Goal: Task Accomplishment & Management: Use online tool/utility

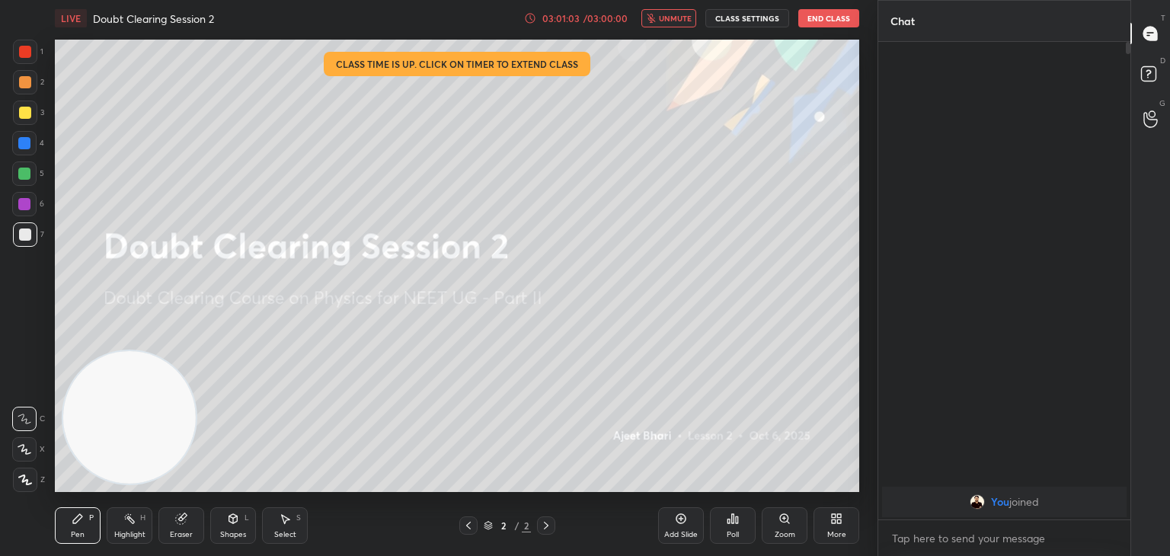
click at [834, 16] on button "End Class" at bounding box center [829, 18] width 61 height 18
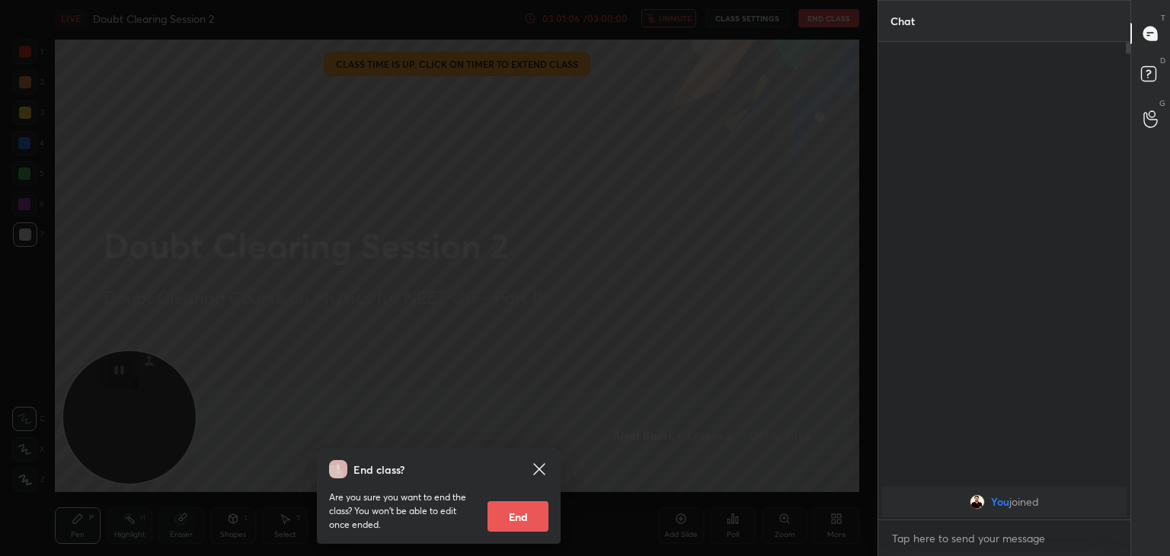
click at [532, 501] on div "Are you sure you want to end the class? You won’t be able to edit once ended. E…" at bounding box center [438, 505] width 219 height 53
click at [535, 513] on button "End" at bounding box center [518, 516] width 61 height 30
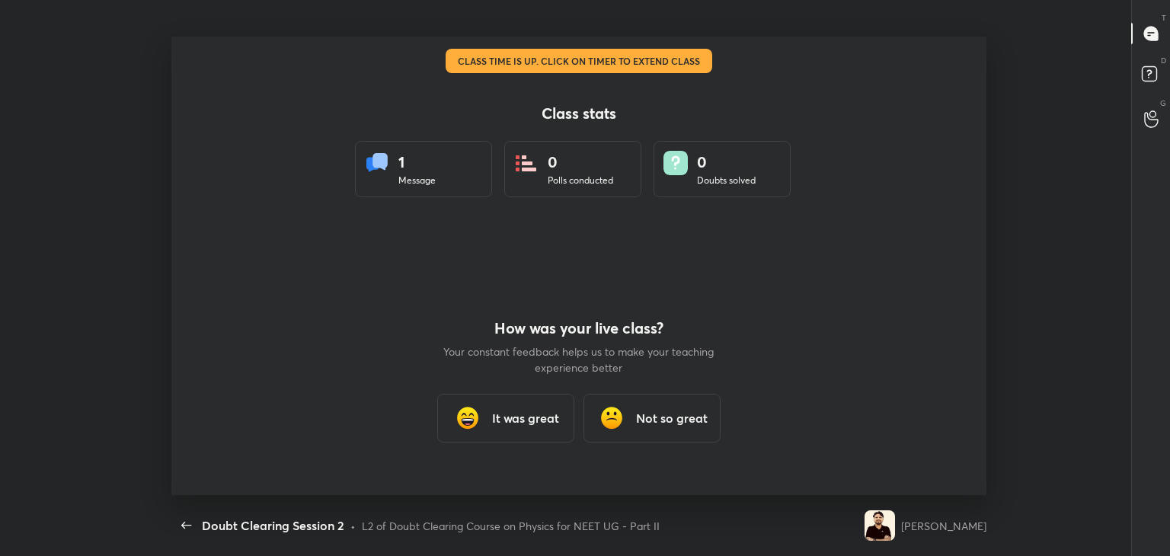
scroll to position [0, 0]
click at [742, 34] on div "Doubt Clearing Session 2" at bounding box center [494, 18] width 647 height 37
click at [536, 427] on h3 "It was great" at bounding box center [525, 418] width 67 height 18
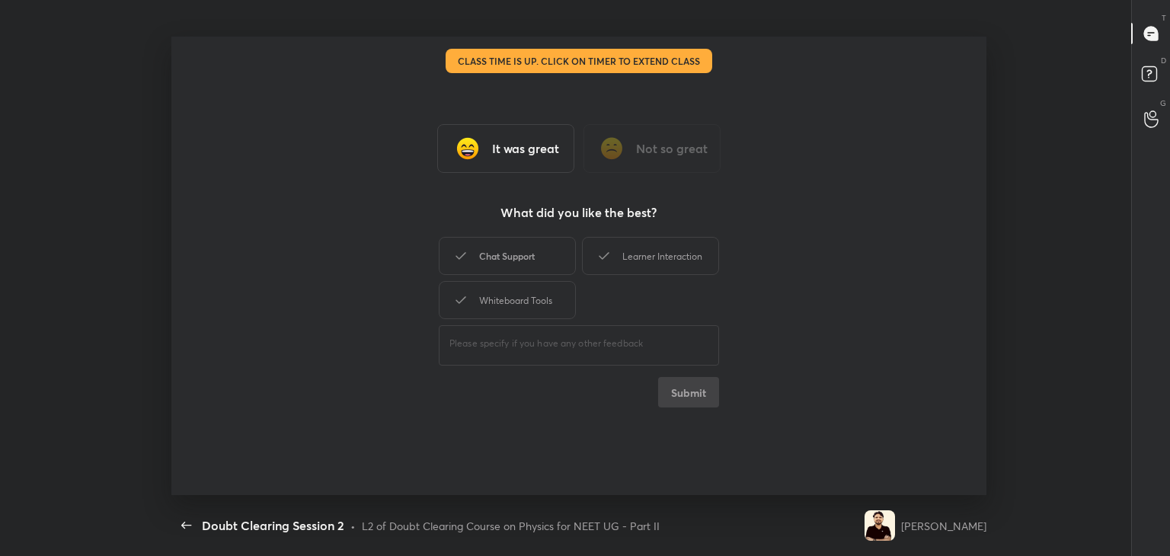
click at [534, 245] on div "Chat Support" at bounding box center [507, 256] width 137 height 38
click at [639, 244] on div "Learner Interaction" at bounding box center [650, 256] width 137 height 38
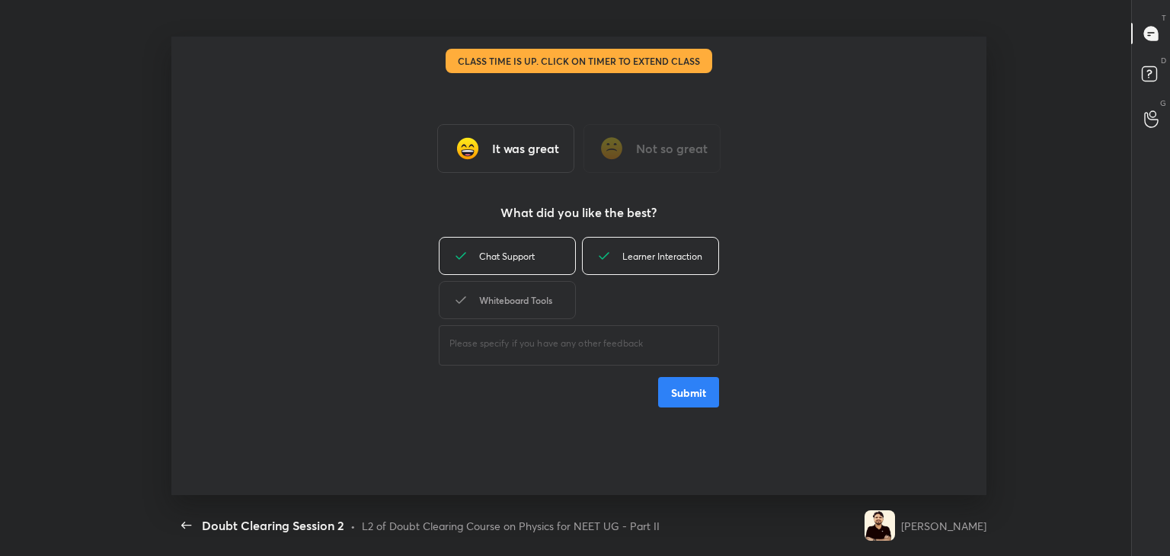
click at [540, 296] on div "Whiteboard Tools" at bounding box center [507, 300] width 137 height 38
click at [707, 400] on button "Submit" at bounding box center [688, 392] width 61 height 30
